Goal: Information Seeking & Learning: Find specific fact

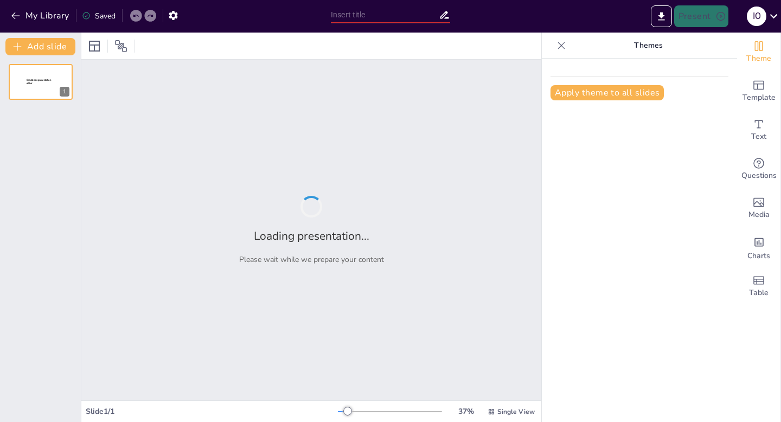
type input "Imported [DEMOGRAPHIC_DATA] para mujeres.pptx"
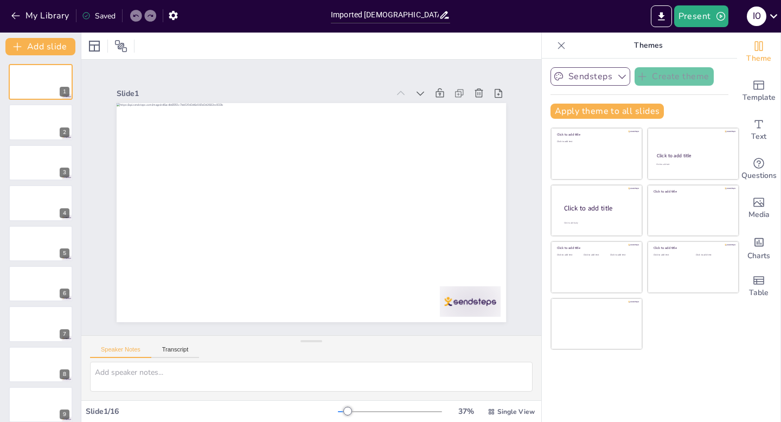
click at [618, 76] on icon "button" at bounding box center [622, 76] width 11 height 11
click at [765, 210] on span "Media" at bounding box center [758, 215] width 21 height 12
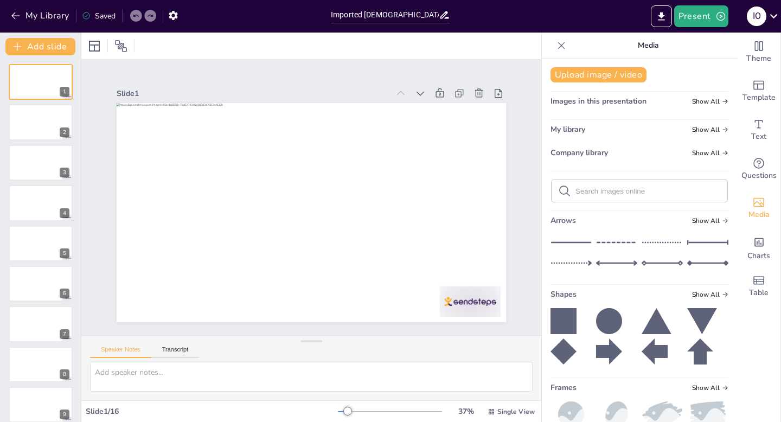
click at [606, 191] on input "text" at bounding box center [647, 191] width 145 height 8
type input "r"
type input "p"
type input "mujeres personajes [DEMOGRAPHIC_DATA]"
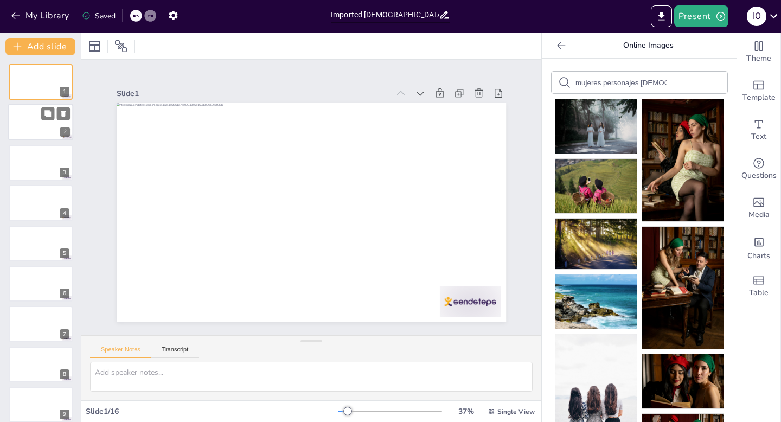
click at [43, 121] on div at bounding box center [40, 122] width 65 height 37
click at [16, 132] on div at bounding box center [40, 122] width 65 height 37
click at [27, 165] on div at bounding box center [40, 162] width 65 height 37
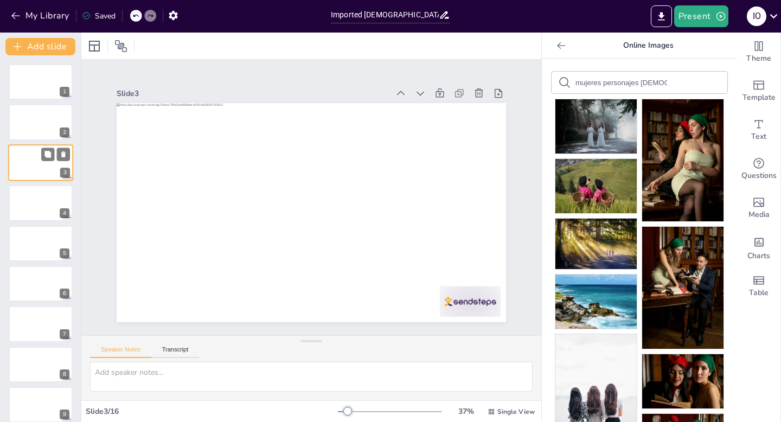
click at [27, 165] on div at bounding box center [40, 162] width 65 height 37
click at [670, 81] on div "mujeres personajes [DEMOGRAPHIC_DATA]" at bounding box center [639, 83] width 176 height 22
click at [653, 81] on input "mujeres personajes [DEMOGRAPHIC_DATA]" at bounding box center [621, 83] width 92 height 8
type input "mujeres personajes cos"
drag, startPoint x: 660, startPoint y: 81, endPoint x: 583, endPoint y: 85, distance: 77.6
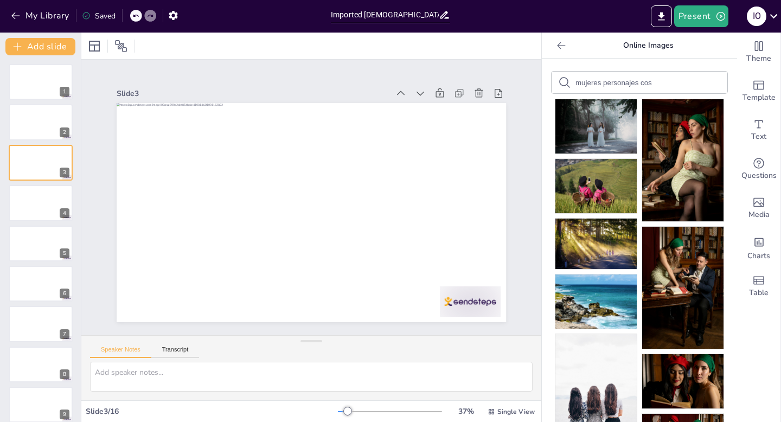
click at [583, 85] on div "mujeres personajes cos" at bounding box center [639, 83] width 176 height 22
drag, startPoint x: 576, startPoint y: 82, endPoint x: 661, endPoint y: 85, distance: 85.2
click at [661, 85] on div "mujeres personajes cos" at bounding box center [639, 83] width 176 height 22
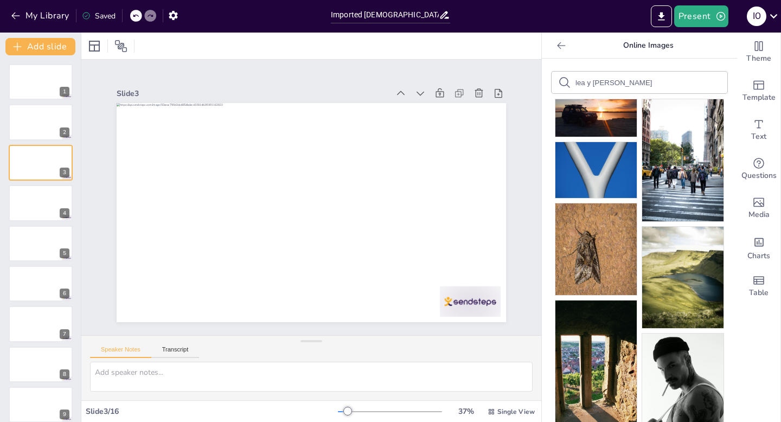
click at [628, 79] on input "lea y [PERSON_NAME]" at bounding box center [621, 83] width 92 height 8
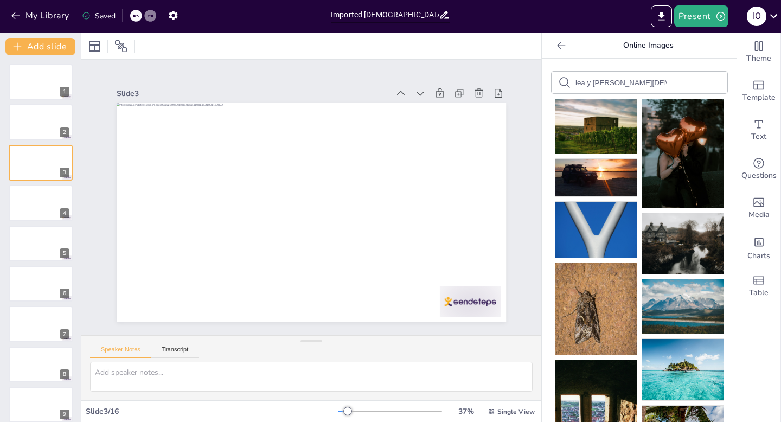
click at [646, 84] on input "lea y [PERSON_NAME][DEMOGRAPHIC_DATA]" at bounding box center [621, 83] width 92 height 8
type input "l"
type input "samaritan woman"
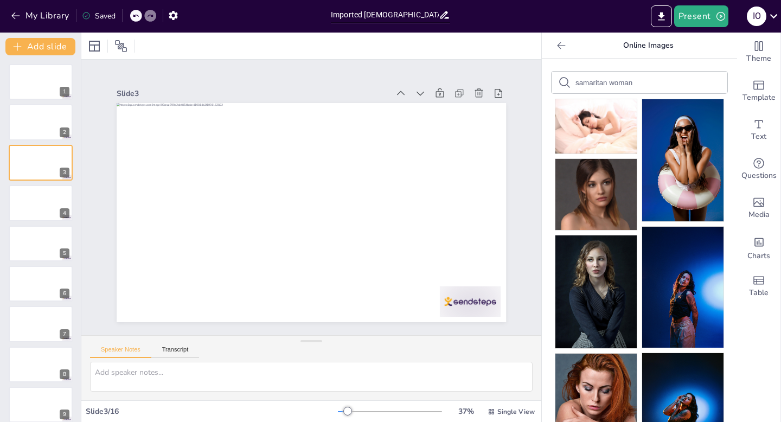
click at [560, 81] on icon at bounding box center [564, 82] width 13 height 13
click at [562, 47] on icon at bounding box center [561, 45] width 11 height 11
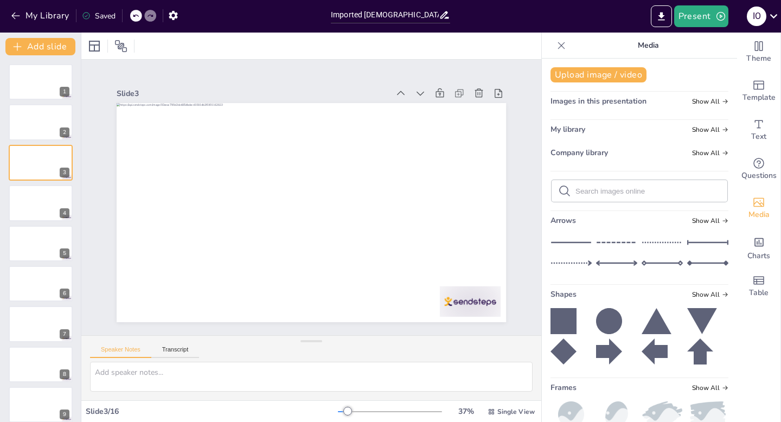
click at [602, 188] on input "text" at bounding box center [647, 191] width 145 height 8
type input "lea y [PERSON_NAME][DEMOGRAPHIC_DATA]"
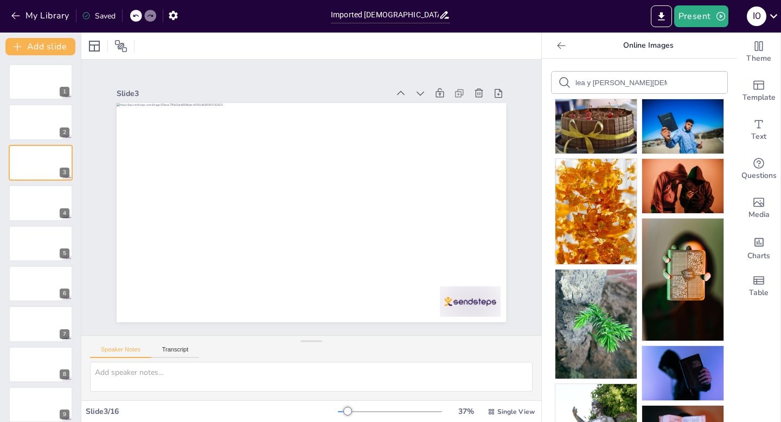
click at [560, 47] on icon at bounding box center [561, 45] width 11 height 11
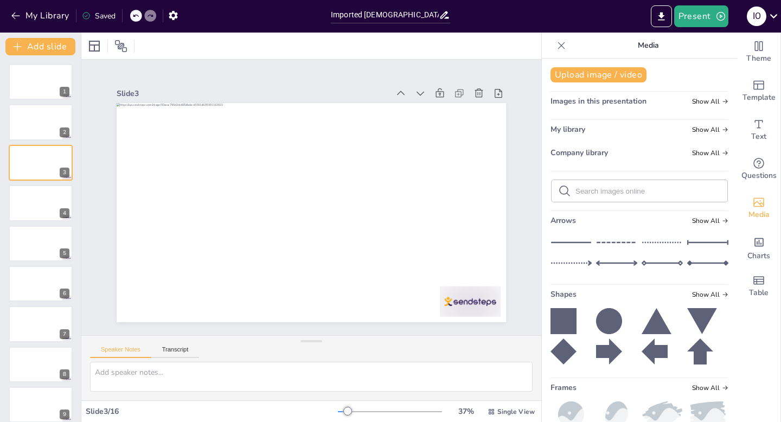
click at [613, 192] on input "text" at bounding box center [647, 191] width 145 height 8
type input "lea y [PERSON_NAME]"
